Goal: Information Seeking & Learning: Learn about a topic

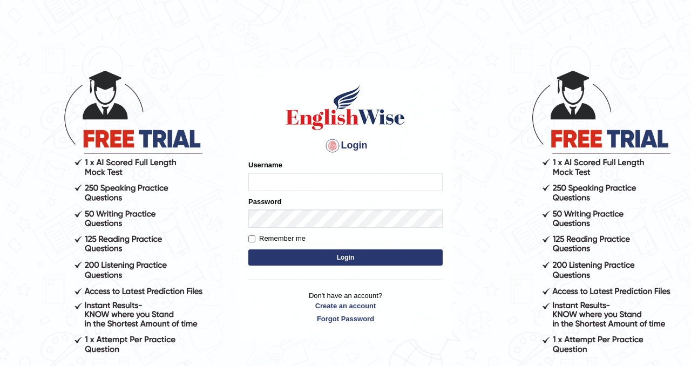
type input "Chetna09"
click at [337, 258] on button "Login" at bounding box center [345, 257] width 194 height 16
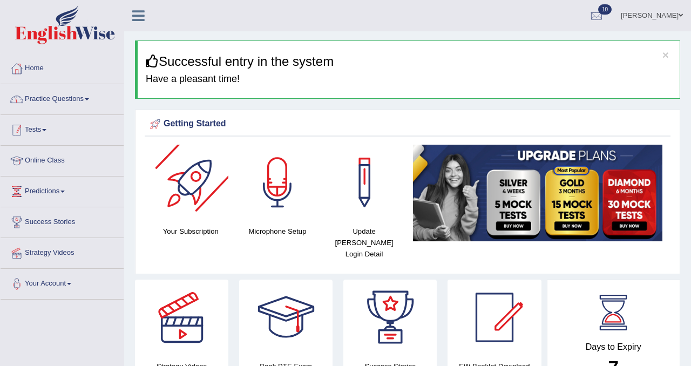
click at [89, 103] on link "Practice Questions" at bounding box center [62, 97] width 123 height 27
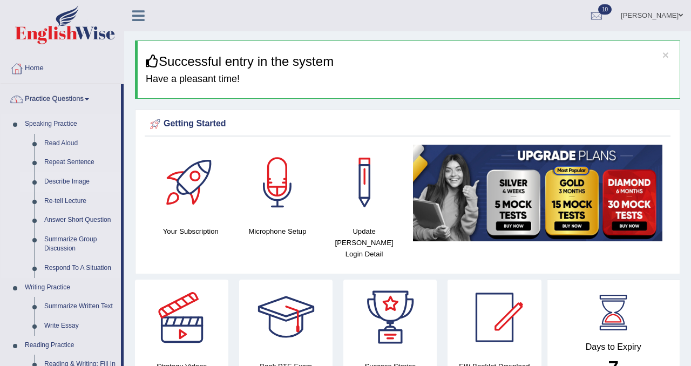
scroll to position [8, 0]
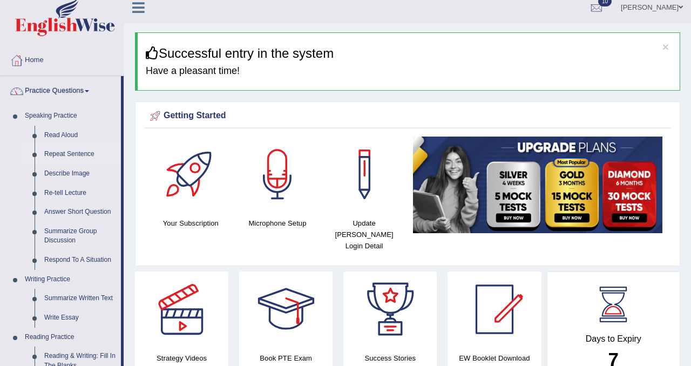
click at [77, 152] on link "Repeat Sentence" at bounding box center [80, 154] width 82 height 19
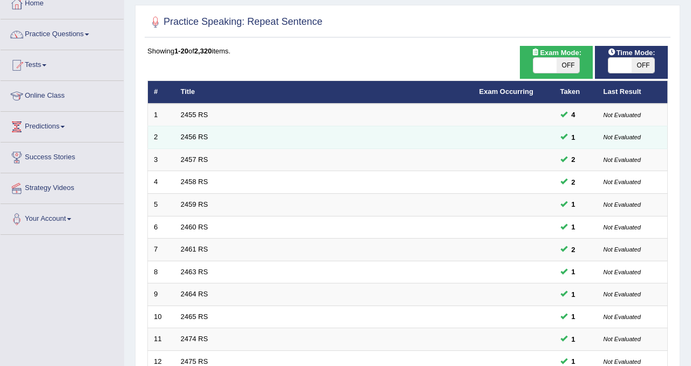
scroll to position [65, 0]
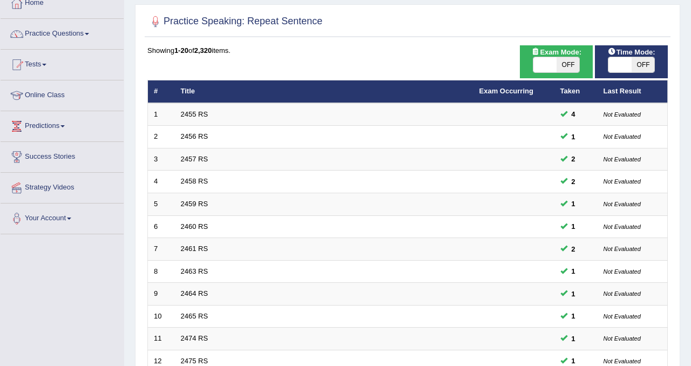
click at [570, 64] on span "OFF" at bounding box center [568, 64] width 23 height 15
checkbox input "true"
click at [648, 66] on body "Toggle navigation Home Practice Questions Speaking Practice Read Aloud Repeat S…" at bounding box center [345, 118] width 691 height 366
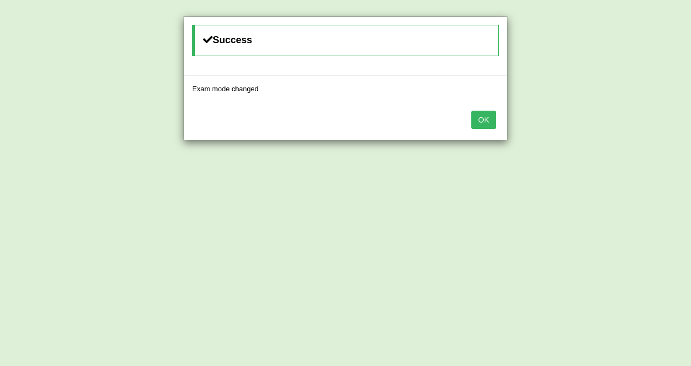
click at [485, 125] on button "OK" at bounding box center [483, 120] width 25 height 18
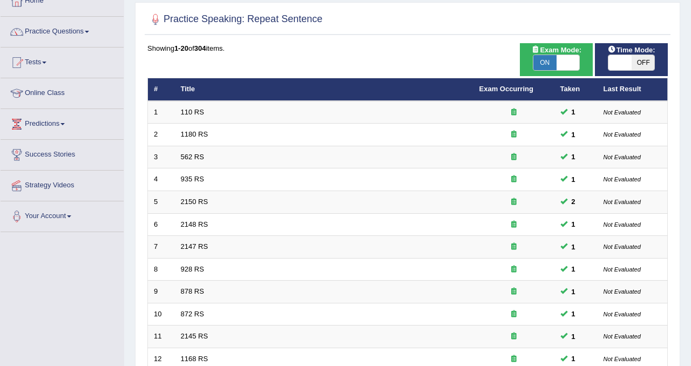
click at [653, 68] on span "OFF" at bounding box center [643, 62] width 23 height 15
checkbox input "true"
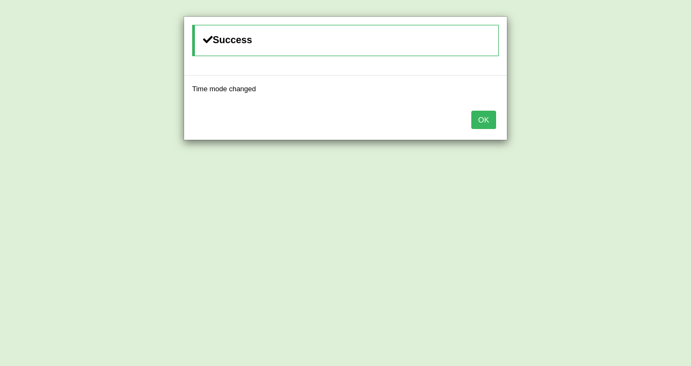
click at [481, 117] on button "OK" at bounding box center [483, 120] width 25 height 18
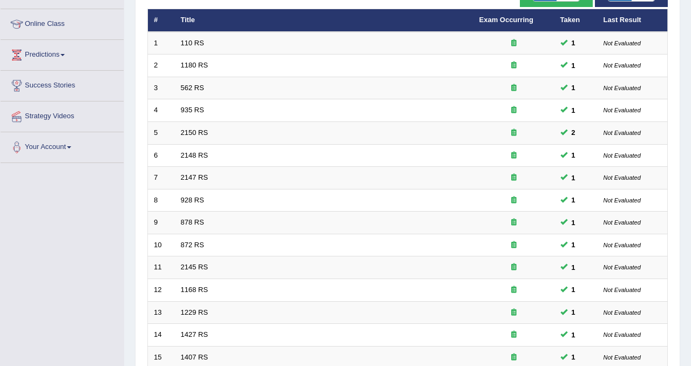
scroll to position [349, 0]
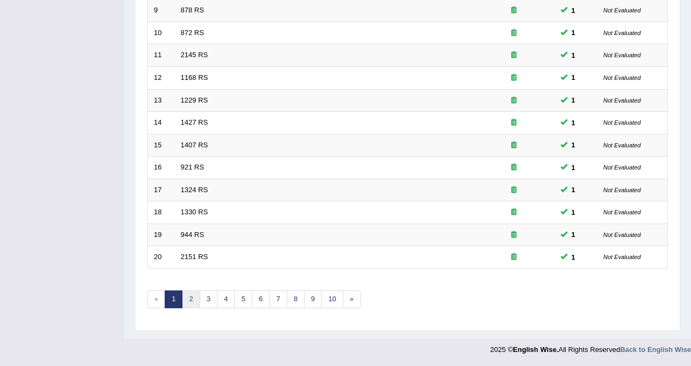
click at [190, 294] on link "2" at bounding box center [191, 299] width 18 height 18
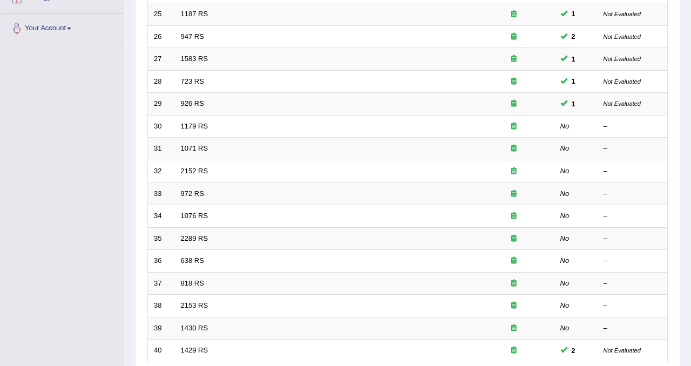
scroll to position [241, 0]
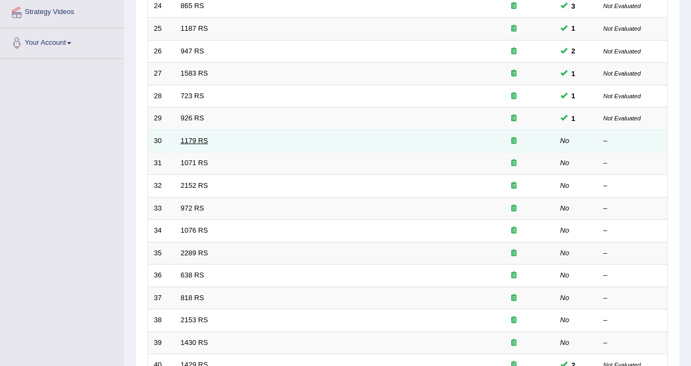
click at [189, 140] on link "1179 RS" at bounding box center [195, 141] width 28 height 8
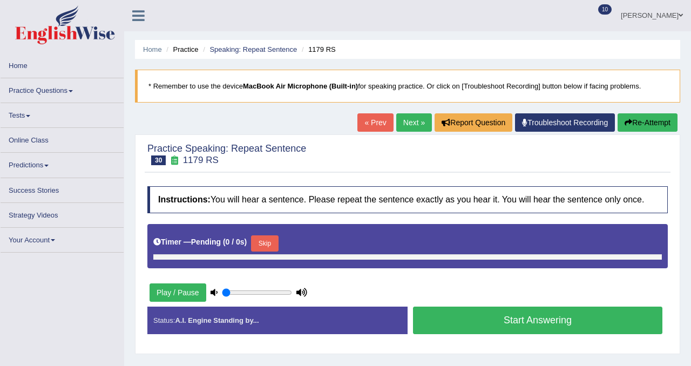
type input "1"
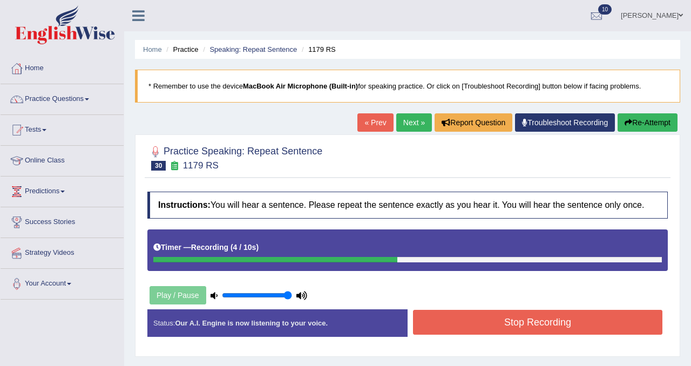
click at [497, 334] on button "Stop Recording" at bounding box center [537, 322] width 249 height 25
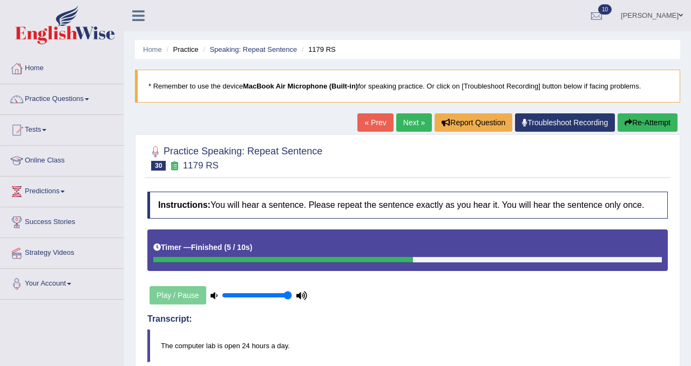
click at [404, 120] on link "Next »" at bounding box center [414, 122] width 36 height 18
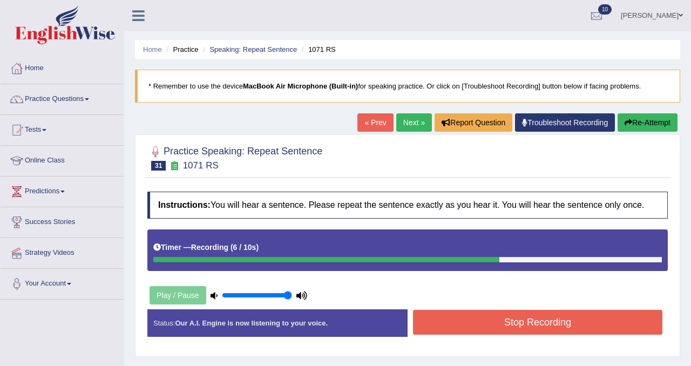
click at [445, 325] on button "Stop Recording" at bounding box center [537, 322] width 249 height 25
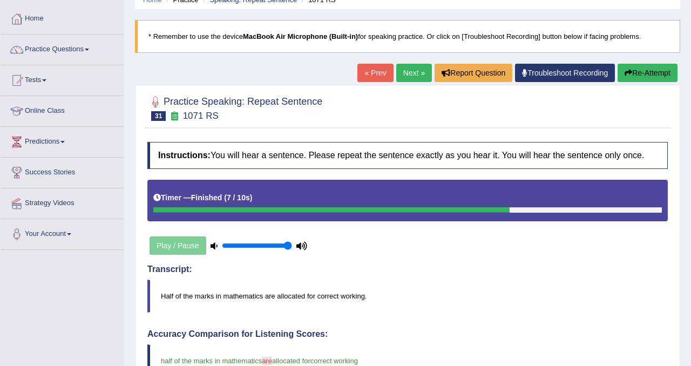
scroll to position [49, 0]
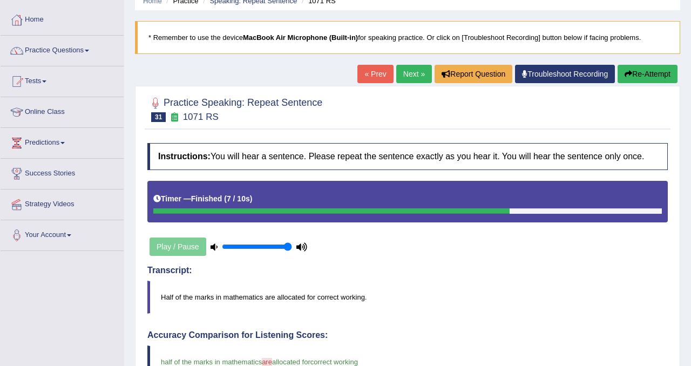
click at [409, 76] on link "Next »" at bounding box center [414, 74] width 36 height 18
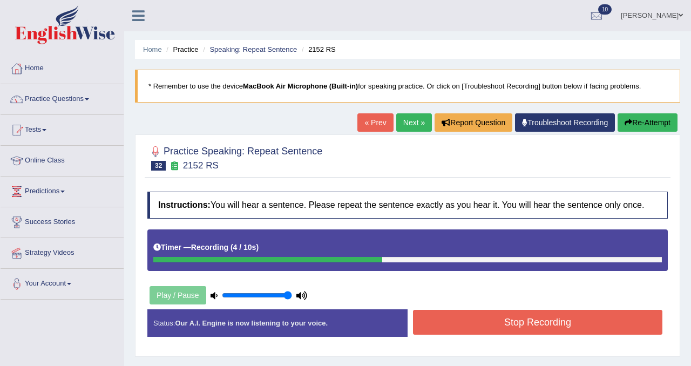
click at [513, 323] on button "Stop Recording" at bounding box center [537, 322] width 249 height 25
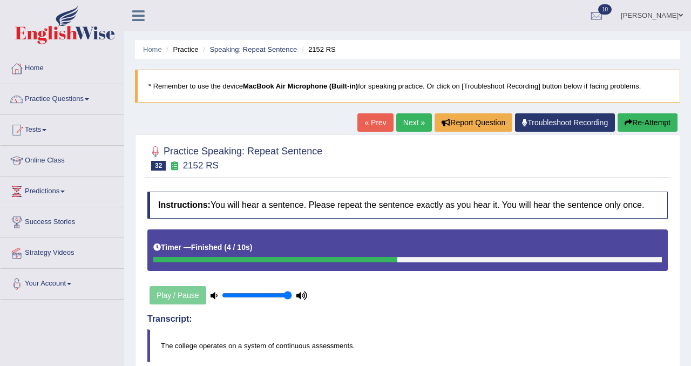
click at [408, 119] on link "Next »" at bounding box center [414, 122] width 36 height 18
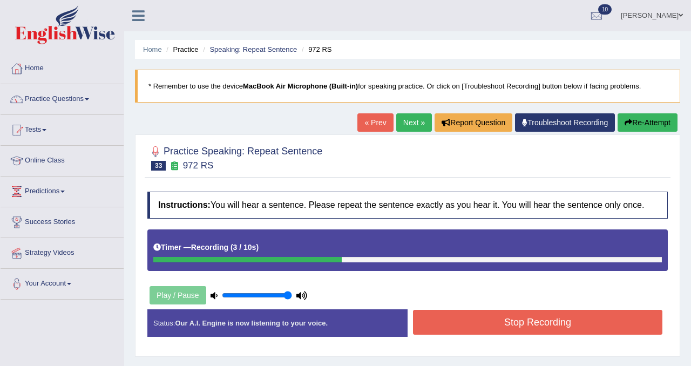
click at [531, 324] on button "Stop Recording" at bounding box center [537, 322] width 249 height 25
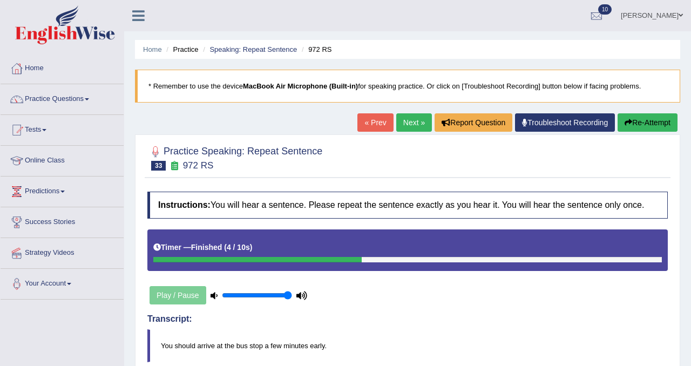
click at [655, 122] on button "Re-Attempt" at bounding box center [648, 122] width 60 height 18
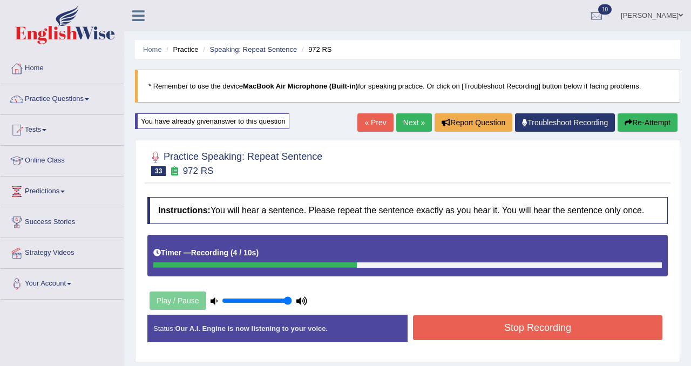
click at [503, 334] on button "Stop Recording" at bounding box center [537, 327] width 249 height 25
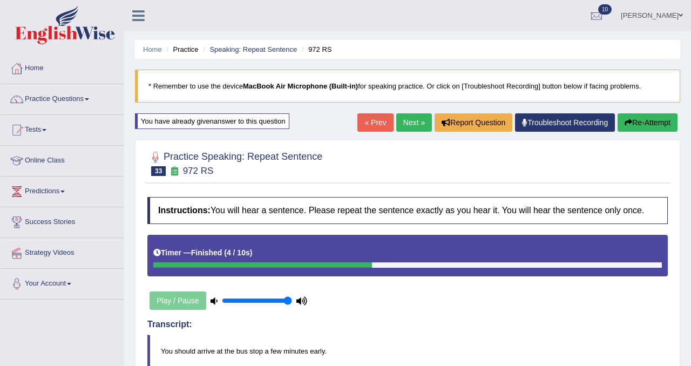
click at [408, 121] on link "Next »" at bounding box center [414, 122] width 36 height 18
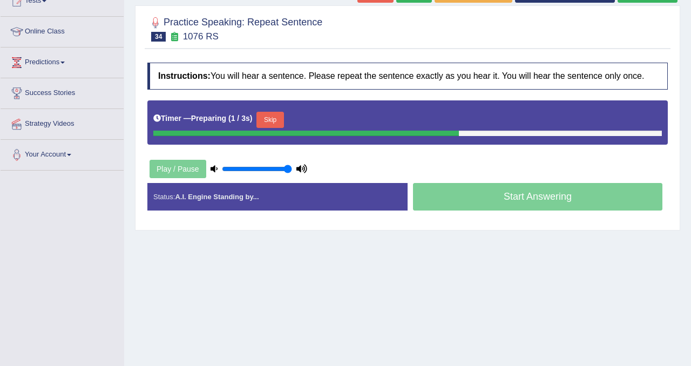
scroll to position [124, 0]
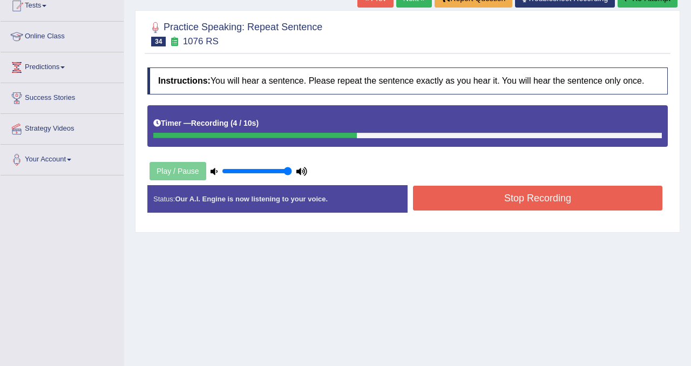
click at [434, 211] on button "Stop Recording" at bounding box center [537, 198] width 249 height 25
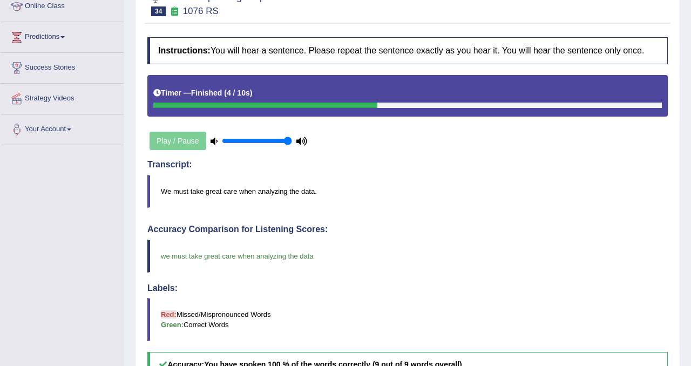
scroll to position [36, 0]
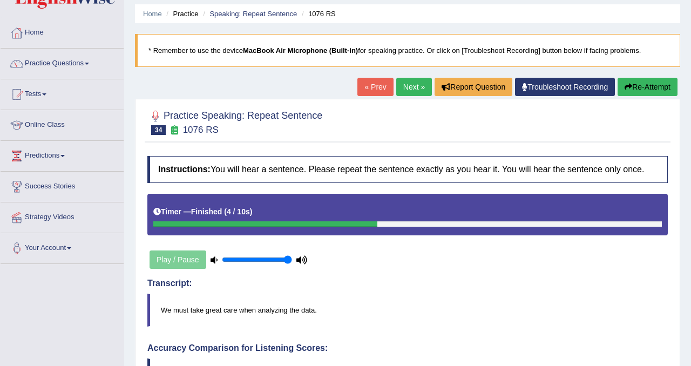
click at [406, 84] on link "Next »" at bounding box center [414, 87] width 36 height 18
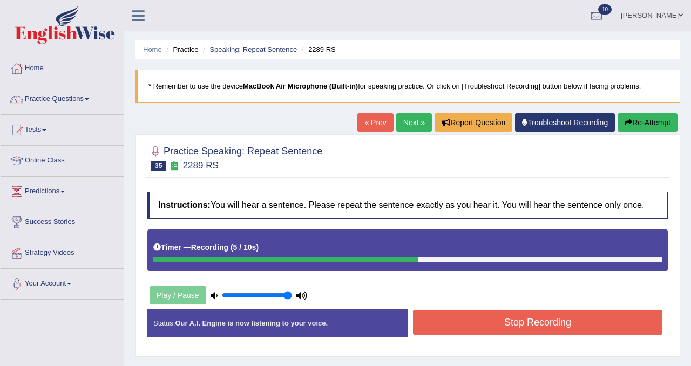
click at [457, 327] on button "Stop Recording" at bounding box center [537, 322] width 249 height 25
